Goal: Task Accomplishment & Management: Manage account settings

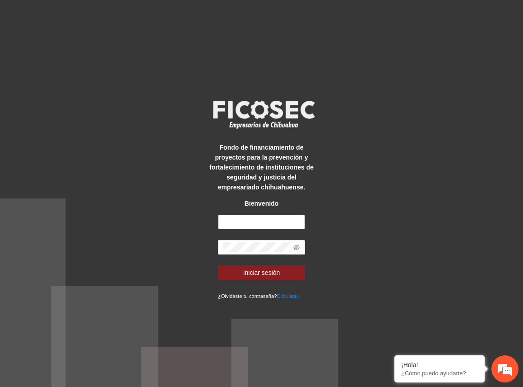
click at [247, 220] on input "text" at bounding box center [261, 221] width 87 height 14
type input "**********"
click at [304, 243] on span at bounding box center [261, 247] width 87 height 14
click at [295, 244] on icon "eye-invisible" at bounding box center [297, 247] width 6 height 6
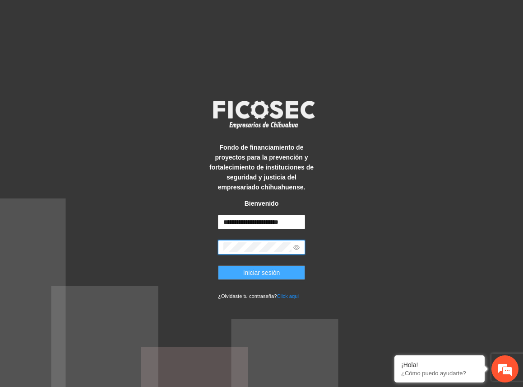
click at [278, 270] on span "Iniciar sesión" at bounding box center [261, 272] width 37 height 10
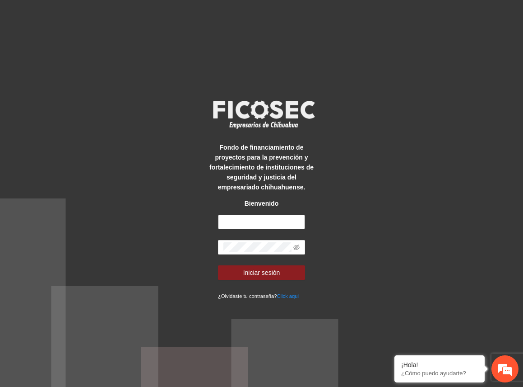
click at [244, 221] on input "text" at bounding box center [261, 221] width 87 height 14
type input "**********"
click at [262, 240] on span at bounding box center [261, 247] width 87 height 14
click at [300, 249] on icon "eye-invisible" at bounding box center [297, 247] width 6 height 6
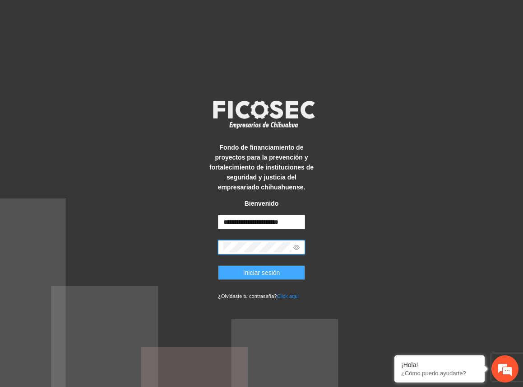
click at [279, 271] on span "Iniciar sesión" at bounding box center [261, 272] width 37 height 10
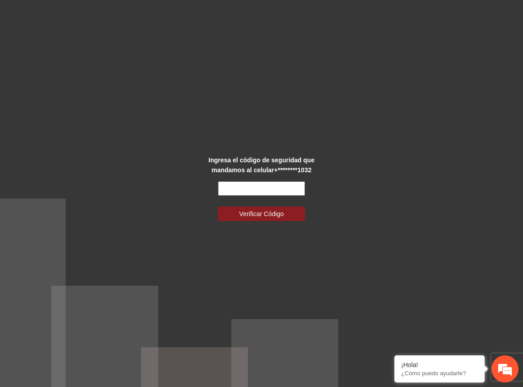
click at [266, 188] on input "text" at bounding box center [261, 188] width 87 height 14
click at [253, 191] on input "******" at bounding box center [261, 188] width 87 height 14
type input "******"
click at [218, 206] on button "Verificar Código" at bounding box center [261, 213] width 87 height 14
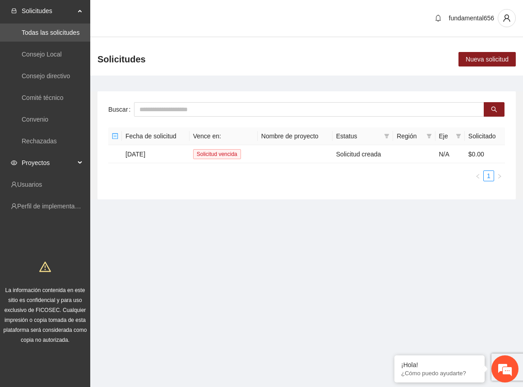
click at [82, 161] on div "Proyectos" at bounding box center [45, 163] width 90 height 18
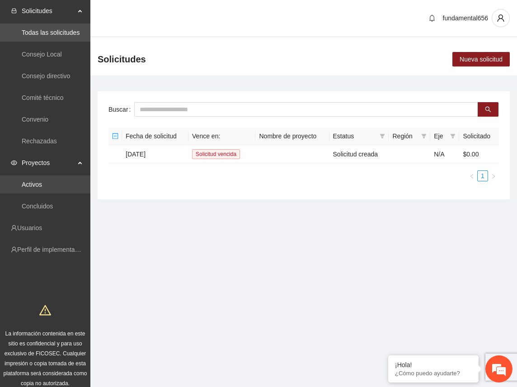
click at [42, 184] on link "Activos" at bounding box center [32, 184] width 20 height 7
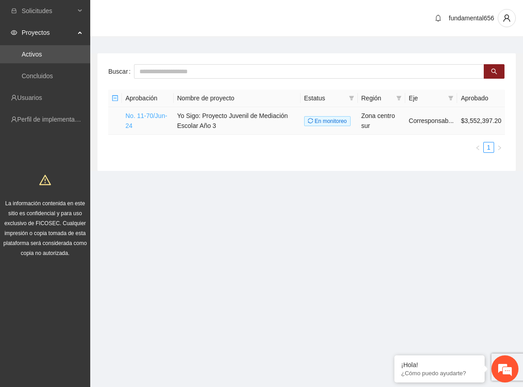
click at [140, 118] on link "No. 11-70/Jun-24" at bounding box center [147, 120] width 42 height 17
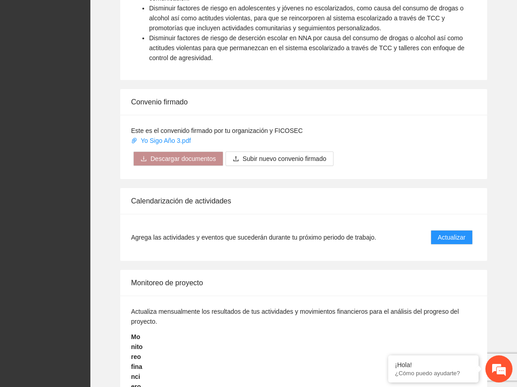
scroll to position [747, 0]
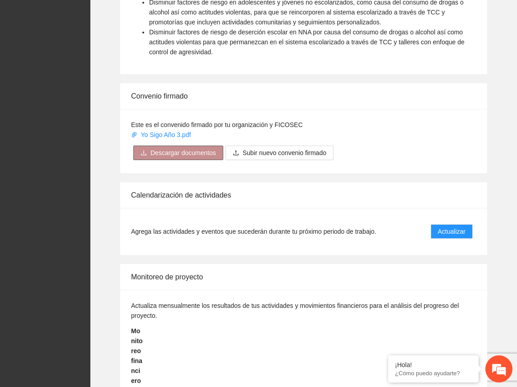
click at [194, 154] on span "Descargar documentos" at bounding box center [182, 153] width 65 height 10
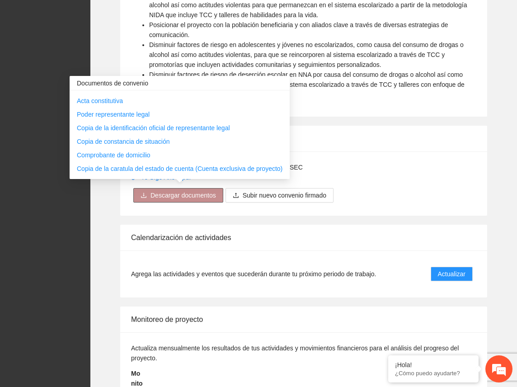
scroll to position [702, 0]
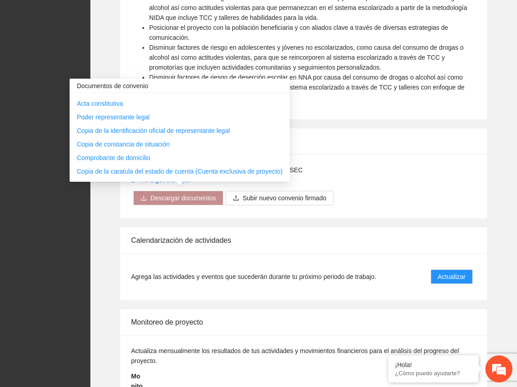
click at [441, 195] on div "Este es el convenido firmado por tu organización y FICOSEC Yo Sigo Año 3.pdf De…" at bounding box center [303, 186] width 367 height 64
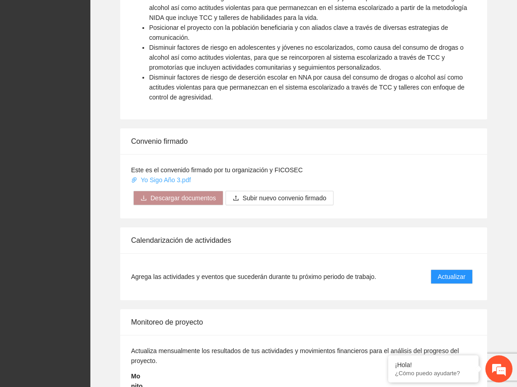
drag, startPoint x: 165, startPoint y: 177, endPoint x: 158, endPoint y: 177, distance: 7.7
click at [158, 177] on link "Yo Sigo Año 3.pdf" at bounding box center [161, 179] width 61 height 7
click at [154, 179] on link "Yo Sigo Año 3.pdf" at bounding box center [161, 179] width 61 height 7
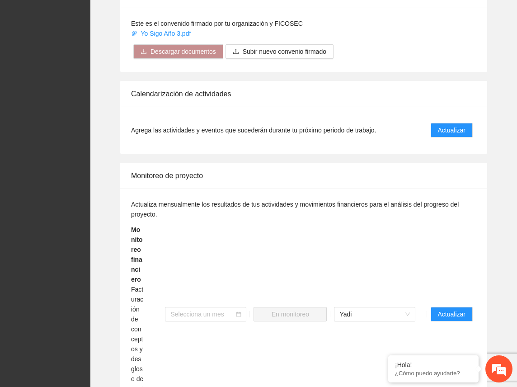
scroll to position [927, 0]
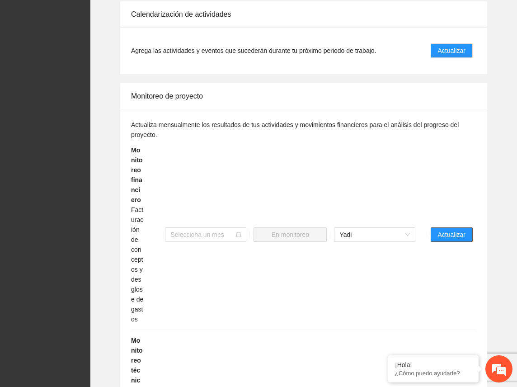
click at [456, 236] on span "Actualizar" at bounding box center [452, 234] width 28 height 10
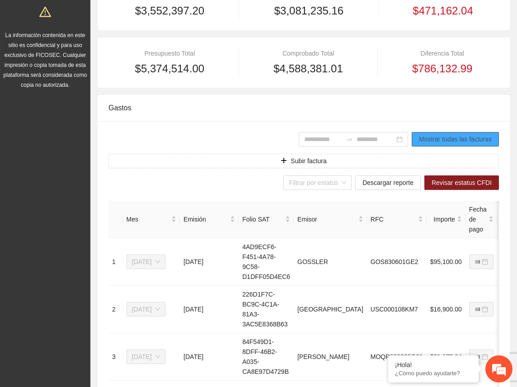
scroll to position [181, 0]
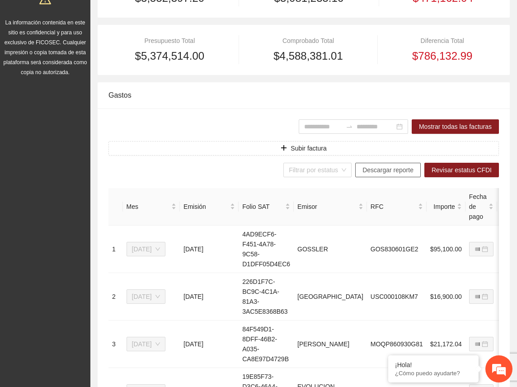
click at [383, 169] on span "Descargar reporte" at bounding box center [387, 170] width 51 height 10
click at [235, 94] on div "Gastos" at bounding box center [303, 95] width 390 height 26
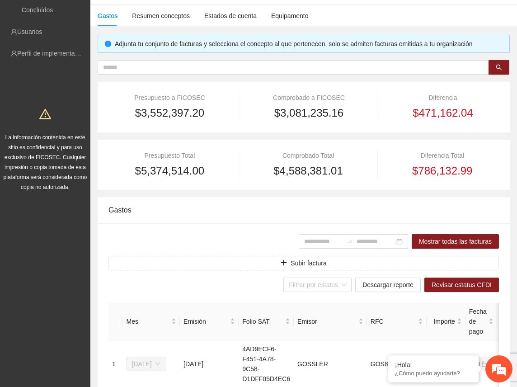
scroll to position [45, 0]
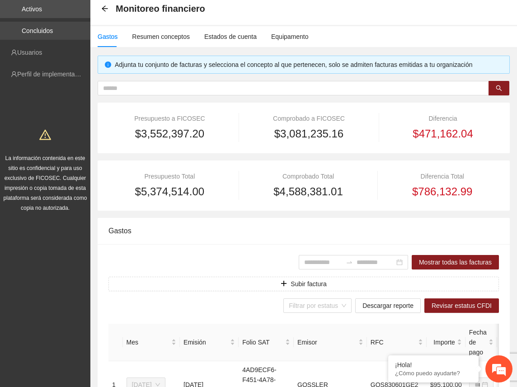
click at [42, 30] on link "Concluidos" at bounding box center [37, 30] width 31 height 7
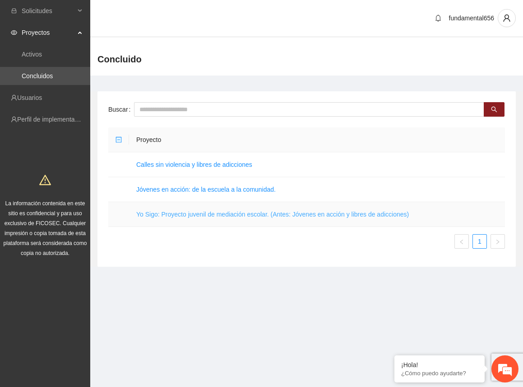
click at [179, 213] on link "Yo Sigo: Proyecto juvenil de mediación escolar. (Antes: Jóvenes en acción y lib…" at bounding box center [272, 213] width 273 height 7
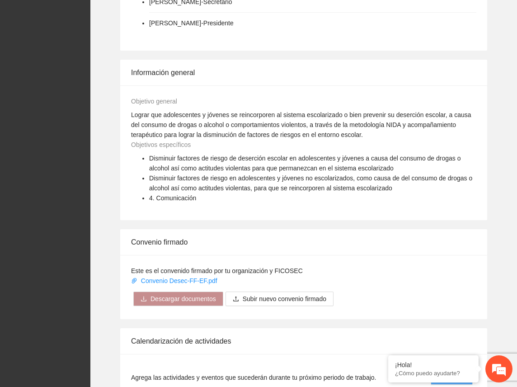
scroll to position [542, 0]
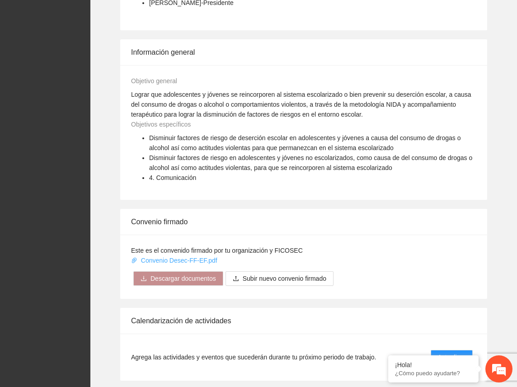
click at [200, 261] on link "Convenio Desec-FF-EF.pdf" at bounding box center [175, 259] width 88 height 7
drag, startPoint x: 200, startPoint y: 261, endPoint x: 182, endPoint y: 260, distance: 18.2
click at [182, 260] on link "Convenio Desec-FF-EF.pdf" at bounding box center [175, 259] width 88 height 7
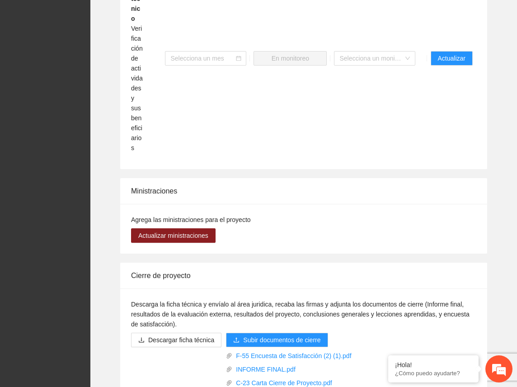
scroll to position [1309, 0]
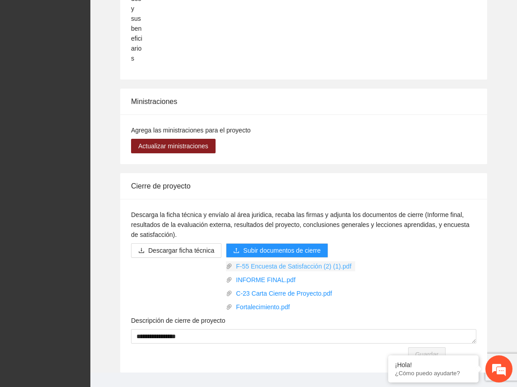
click at [282, 261] on link "F-55 Encuesta de Satisfacción (2) (1).pdf" at bounding box center [293, 266] width 122 height 10
click at [275, 275] on link "INFORME FINAL.pdf" at bounding box center [293, 280] width 122 height 10
click at [275, 288] on link "C-23 Carta Cierre de Proyecto.pdf" at bounding box center [293, 293] width 122 height 10
click at [274, 302] on link "Fortalecimiento.pdf" at bounding box center [293, 307] width 122 height 10
click at [262, 275] on link "INFORME FINAL.pdf" at bounding box center [293, 280] width 122 height 10
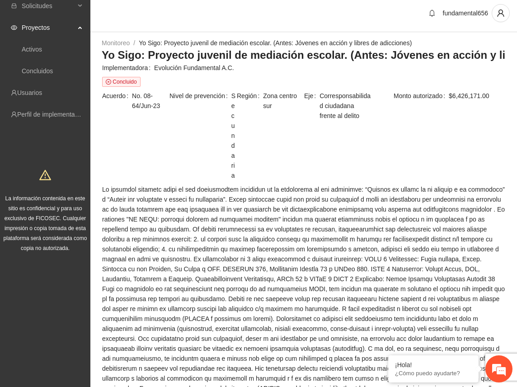
scroll to position [0, 0]
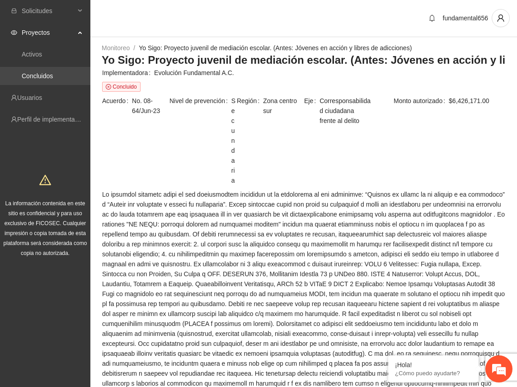
click at [40, 77] on link "Concluidos" at bounding box center [37, 75] width 31 height 7
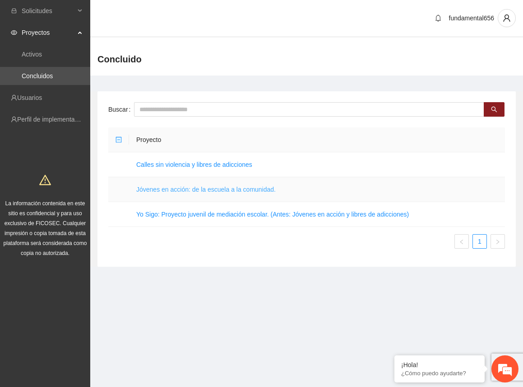
click at [185, 187] on link "Jóvenes en acción: de la escuela a la comunidad." at bounding box center [206, 189] width 140 height 7
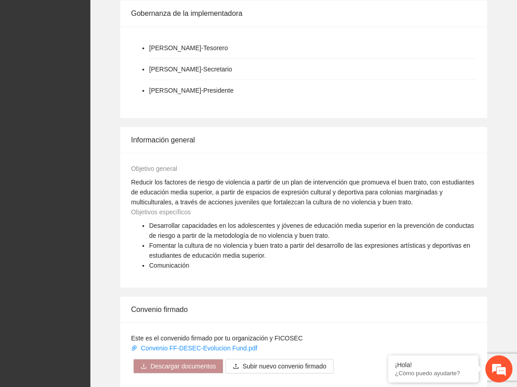
scroll to position [542, 0]
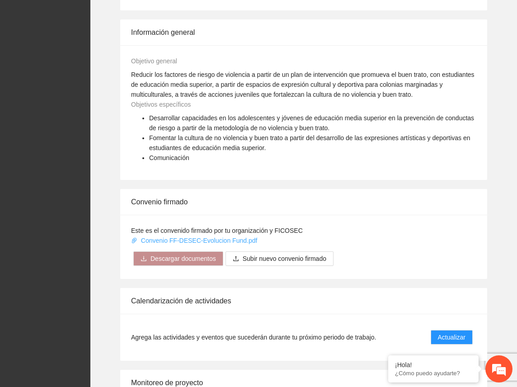
click at [180, 237] on link "Convenio FF-DESEC-Evolucion Fund.pdf" at bounding box center [195, 240] width 128 height 7
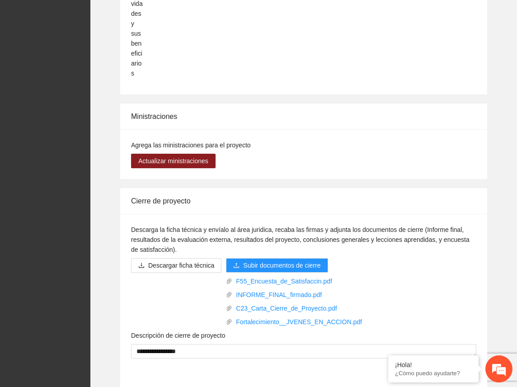
scroll to position [1279, 0]
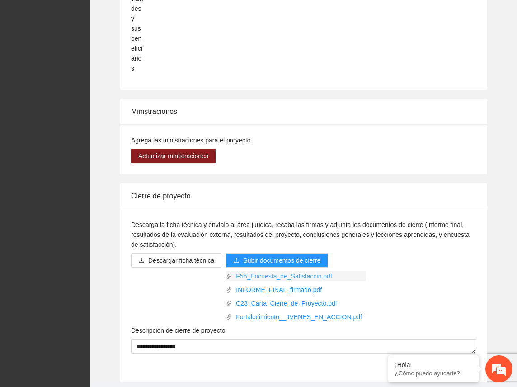
click at [259, 271] on link "F55_Encuesta_de_Satisfaccin.pdf" at bounding box center [298, 276] width 133 height 10
click at [265, 284] on link "INFORME_FINAL_firmado.pdf" at bounding box center [298, 289] width 133 height 10
click at [265, 298] on link "C23_Carta_Cierre_de_Proyecto.pdf" at bounding box center [298, 303] width 133 height 10
click at [266, 312] on link "Fortalecimiento__JVENES_EN_ACCION.pdf" at bounding box center [298, 317] width 133 height 10
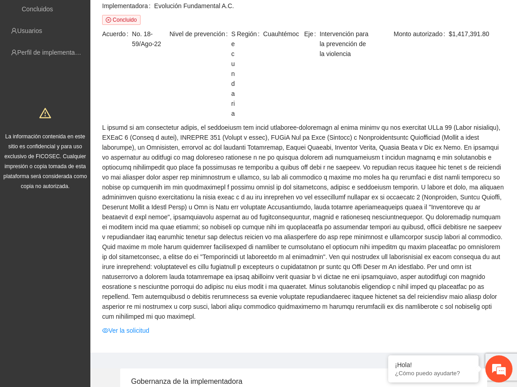
scroll to position [0, 0]
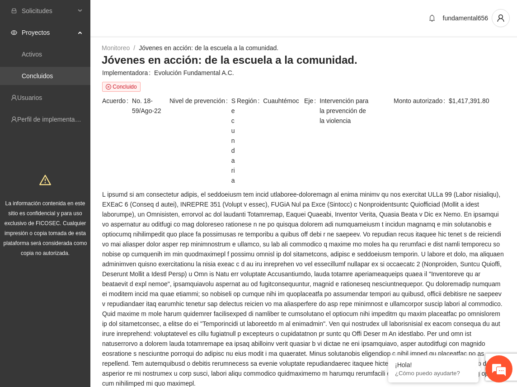
click at [51, 72] on link "Concluidos" at bounding box center [37, 75] width 31 height 7
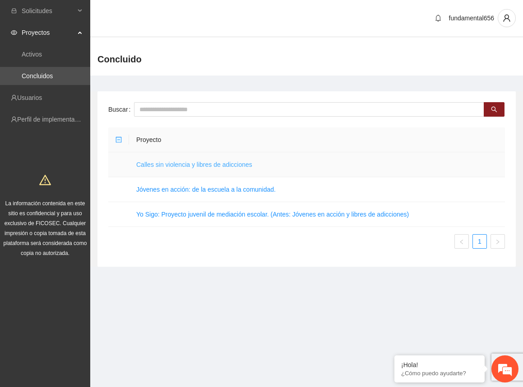
click at [201, 163] on link "Calles sin violencia y libres de adicciones" at bounding box center [194, 164] width 116 height 7
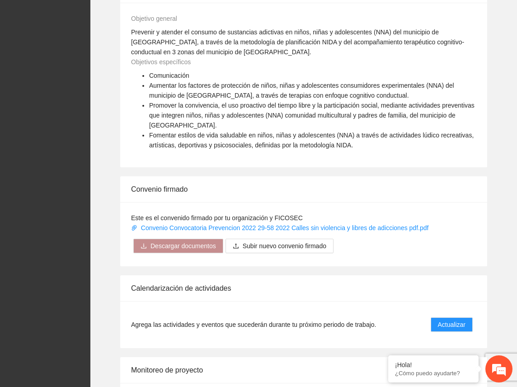
scroll to position [542, 0]
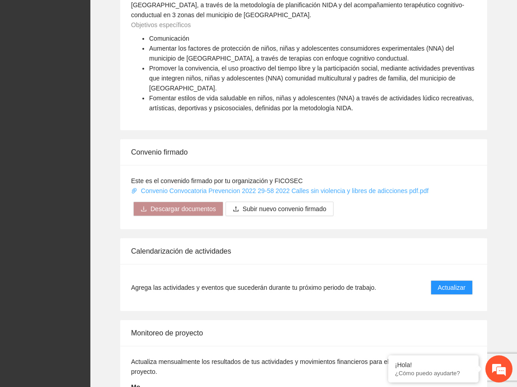
click at [193, 187] on link "Convenio Convocatoria Prevencion 2022 29-58 2022 Calles sin violencia y libres …" at bounding box center [280, 190] width 299 height 7
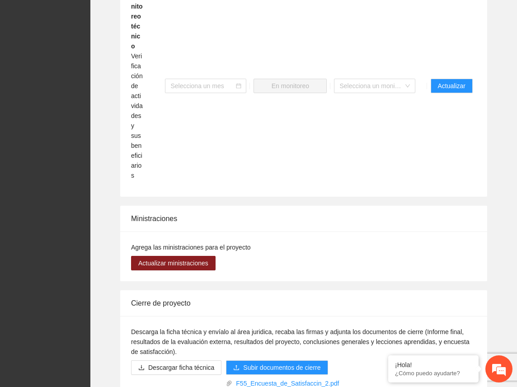
scroll to position [1219, 0]
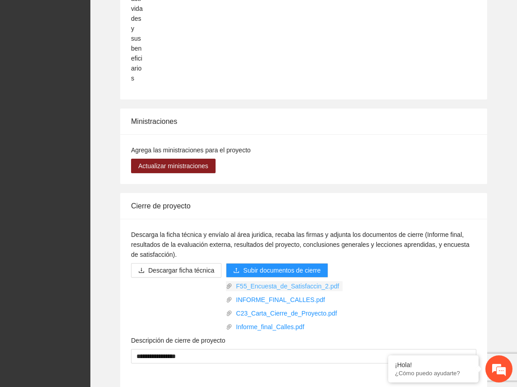
click at [264, 281] on link "F55_Encuesta_de_Satisfaccin_2.pdf" at bounding box center [287, 286] width 110 height 10
click at [273, 294] on link "INFORME_FINAL_CALLES.pdf" at bounding box center [287, 299] width 110 height 10
click at [283, 308] on link "C23_Carta_Cierre_de_Proyecto.pdf" at bounding box center [287, 313] width 110 height 10
click at [281, 321] on link "Informe_final_Calles.pdf" at bounding box center [287, 326] width 110 height 10
